Goal: Contribute content: Add original content to the website for others to see

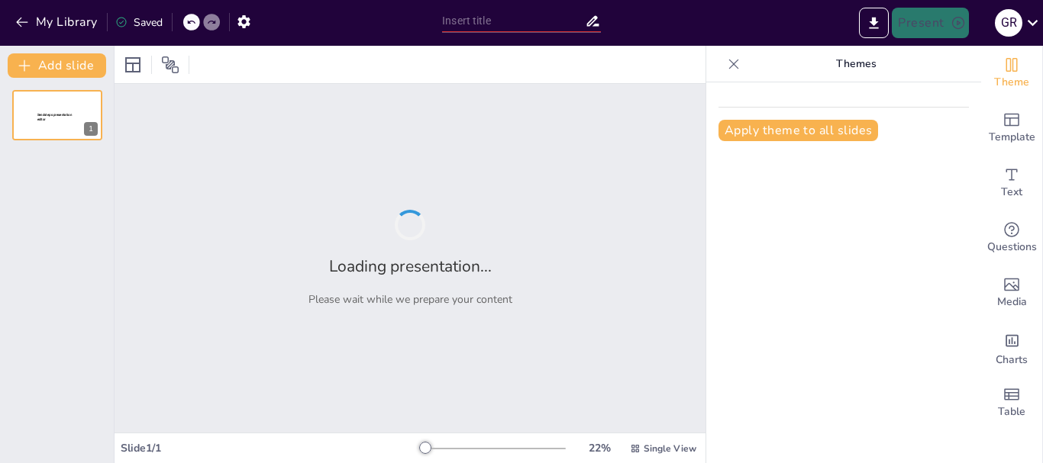
type input "Los 10 pasos para la Gestión de Recursos Humanos"
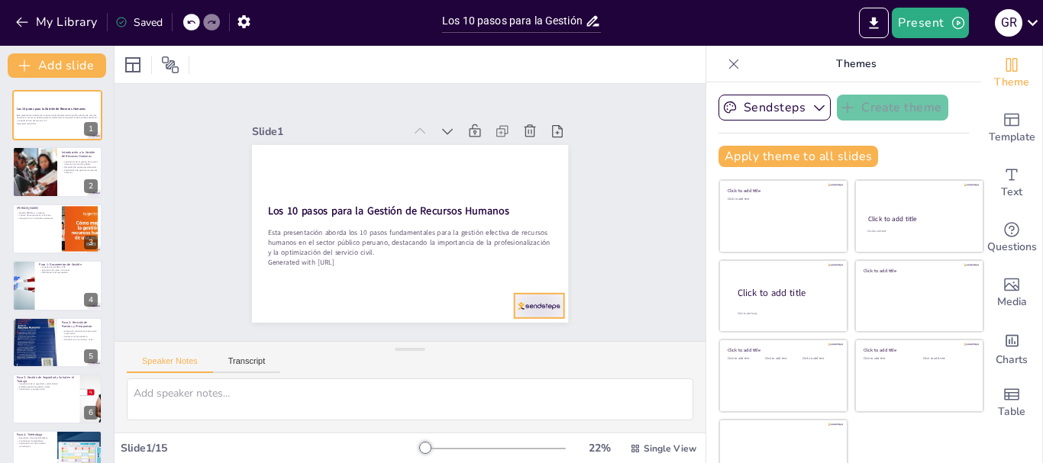
click at [525, 304] on div at bounding box center [528, 319] width 52 height 30
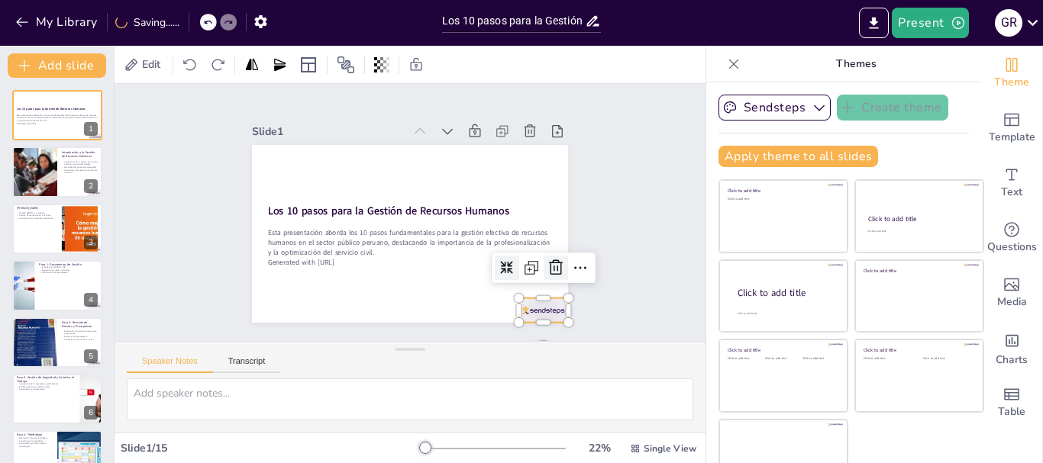
click at [541, 274] on icon at bounding box center [548, 282] width 15 height 16
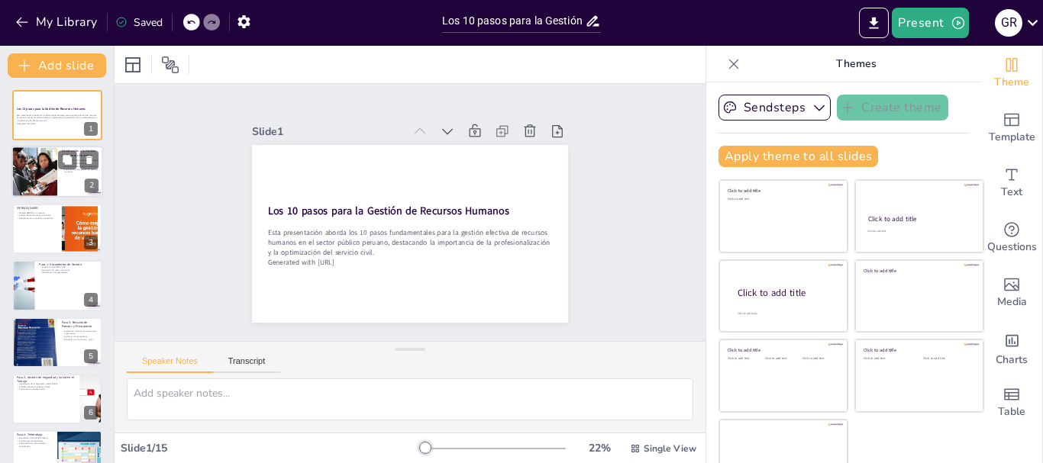
click at [26, 169] on div at bounding box center [34, 173] width 98 height 52
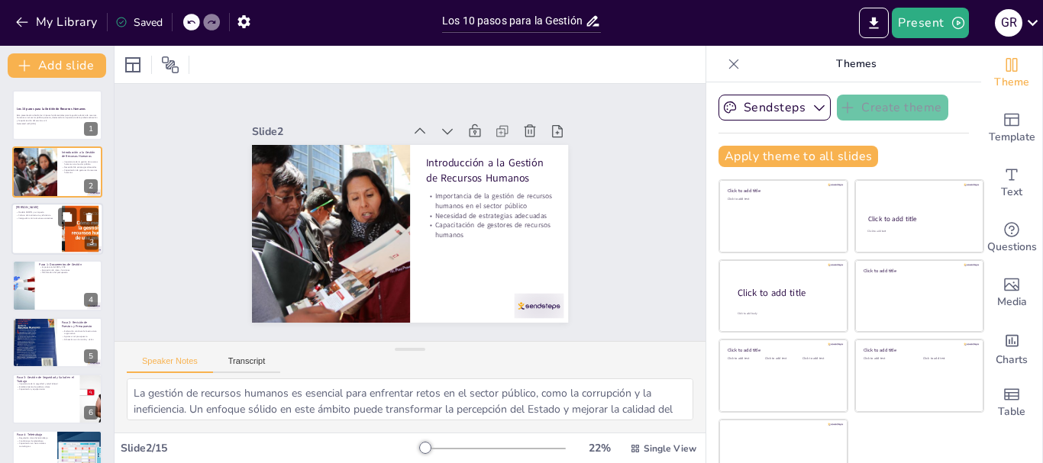
click at [44, 225] on div at bounding box center [57, 229] width 92 height 52
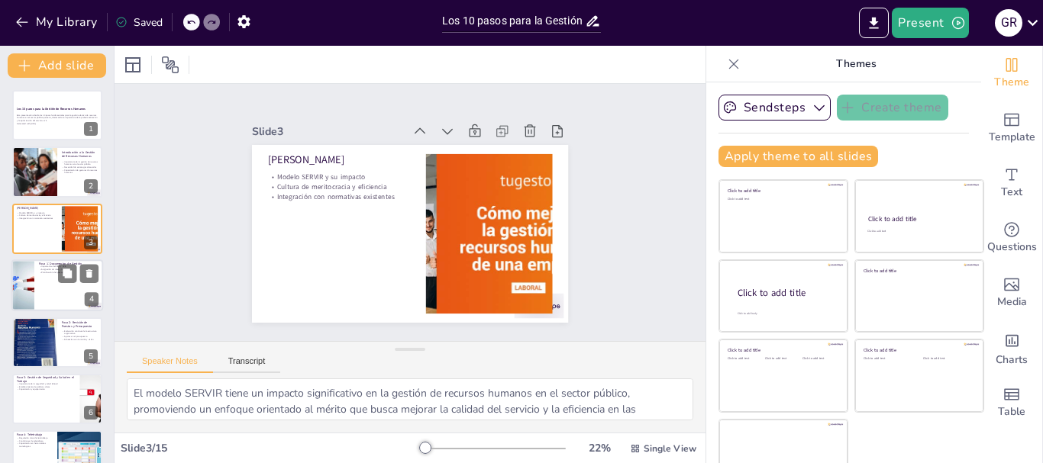
click at [53, 295] on div at bounding box center [57, 286] width 92 height 52
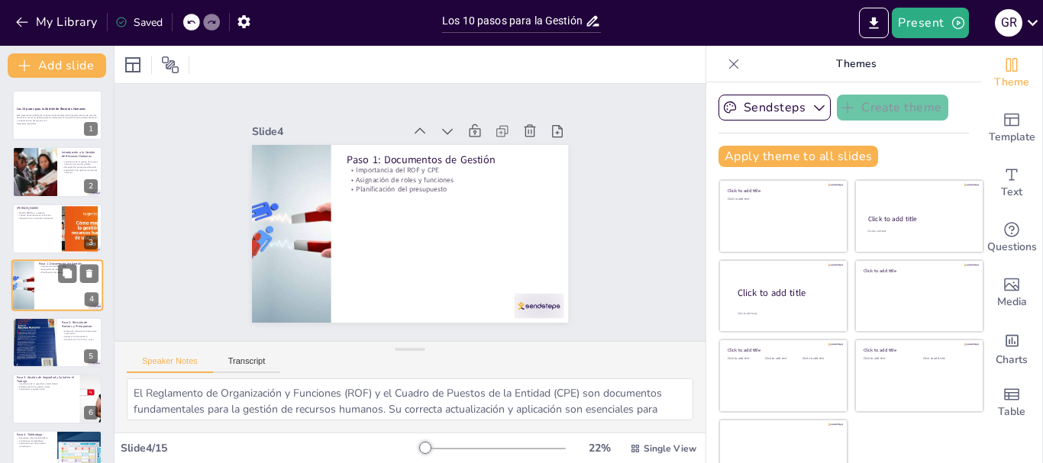
scroll to position [15, 0]
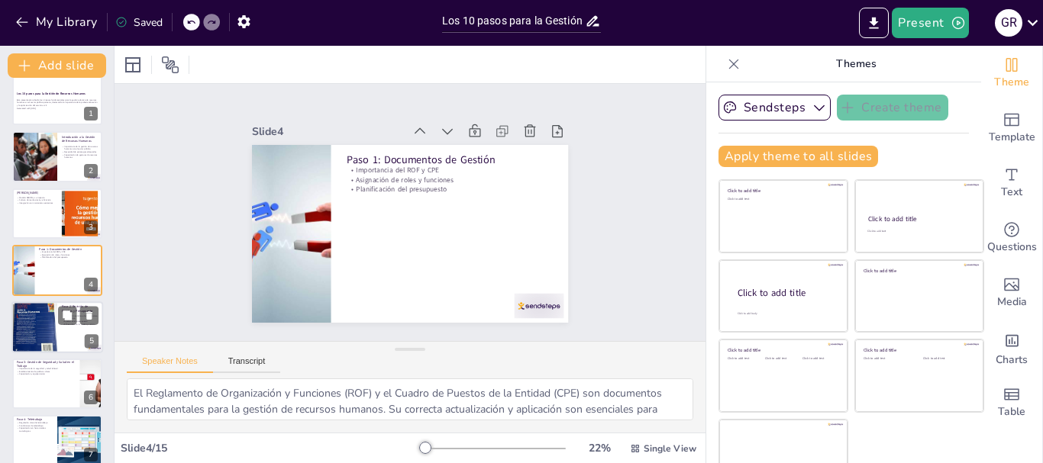
click at [54, 328] on div at bounding box center [34, 327] width 46 height 61
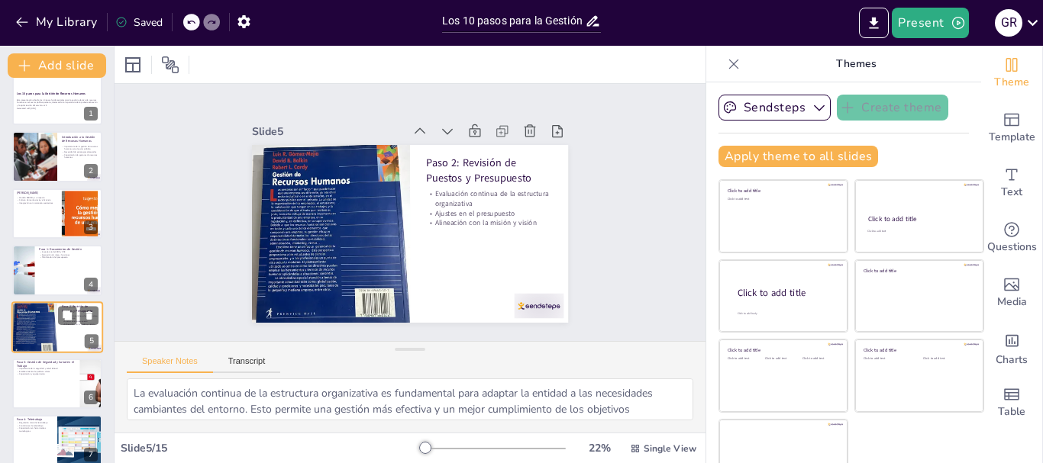
scroll to position [72, 0]
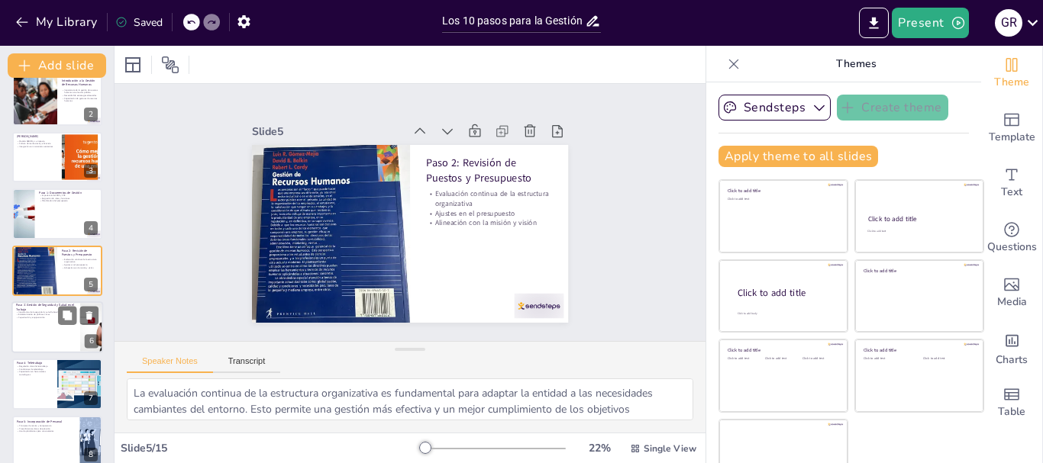
click at [49, 330] on div at bounding box center [57, 328] width 92 height 52
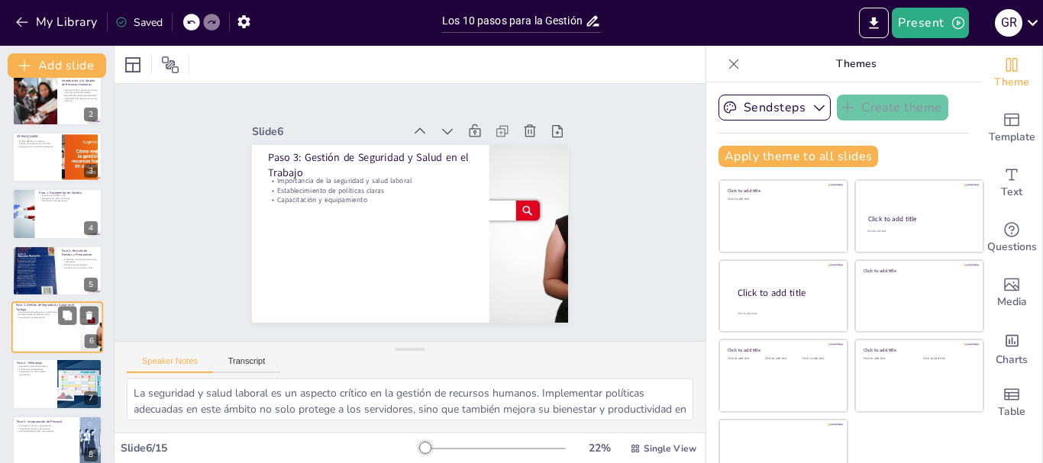
scroll to position [129, 0]
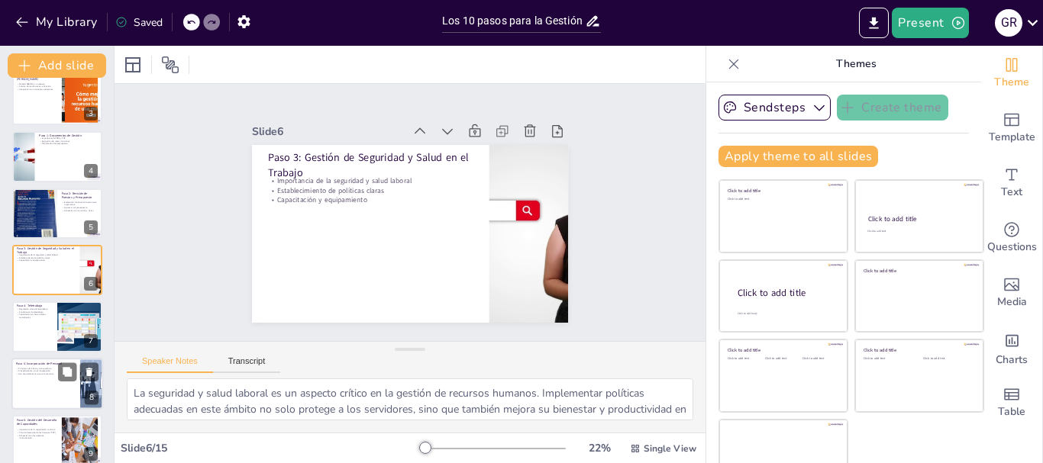
click at [47, 373] on p "Uso de plataformas para convocatorias" at bounding box center [46, 374] width 60 height 3
type textarea "Los principios de mérito y transparencia son fundamentales en la incorporación …"
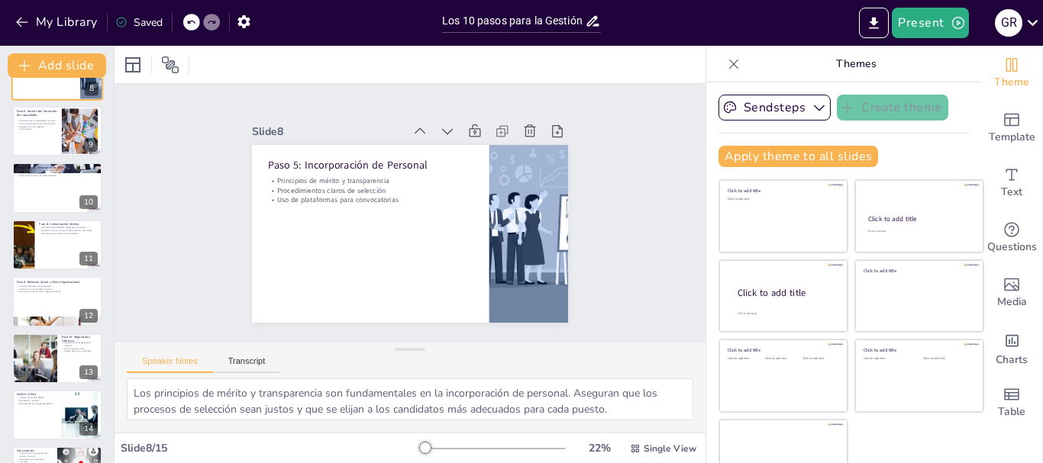
scroll to position [485, 0]
